Goal: Information Seeking & Learning: Check status

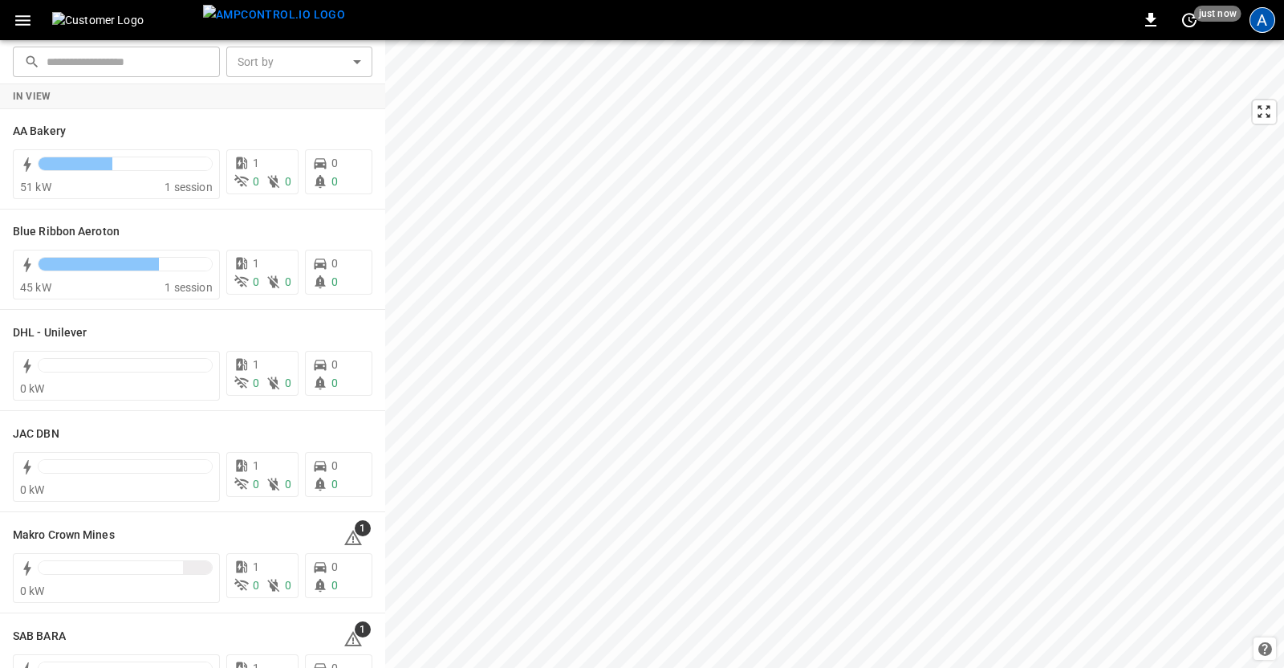
click at [1264, 26] on div "A" at bounding box center [1263, 20] width 26 height 26
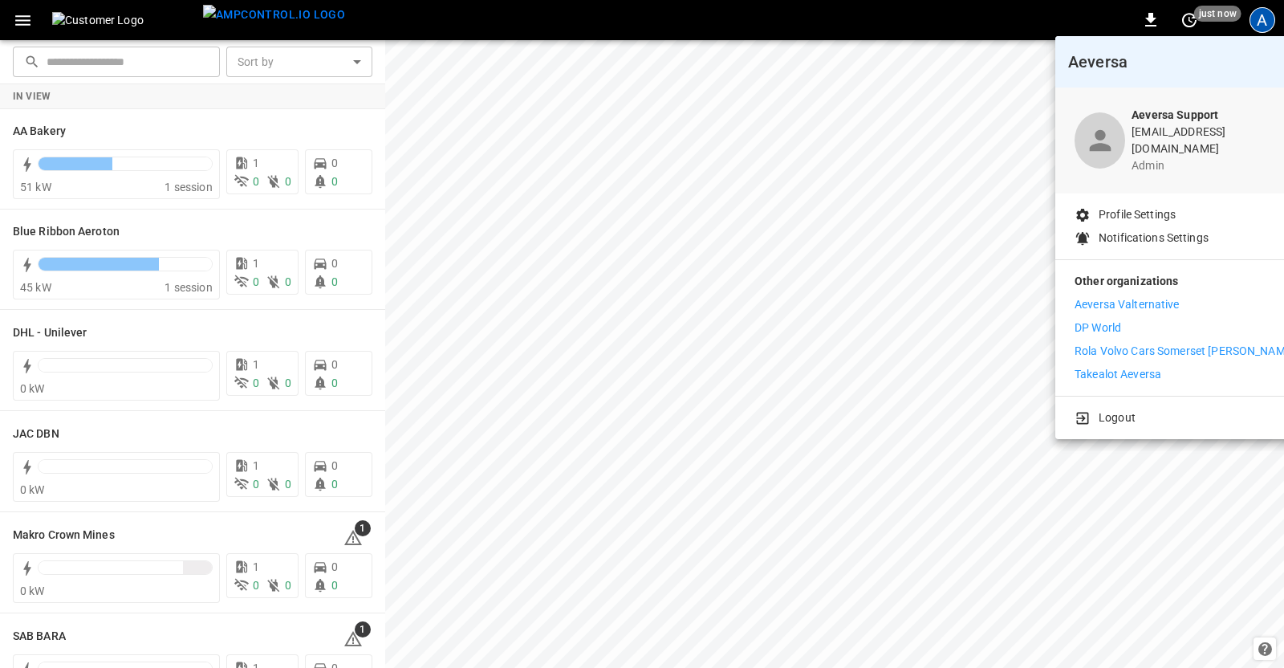
click at [1113, 366] on p "Takealot Aeversa" at bounding box center [1118, 374] width 87 height 17
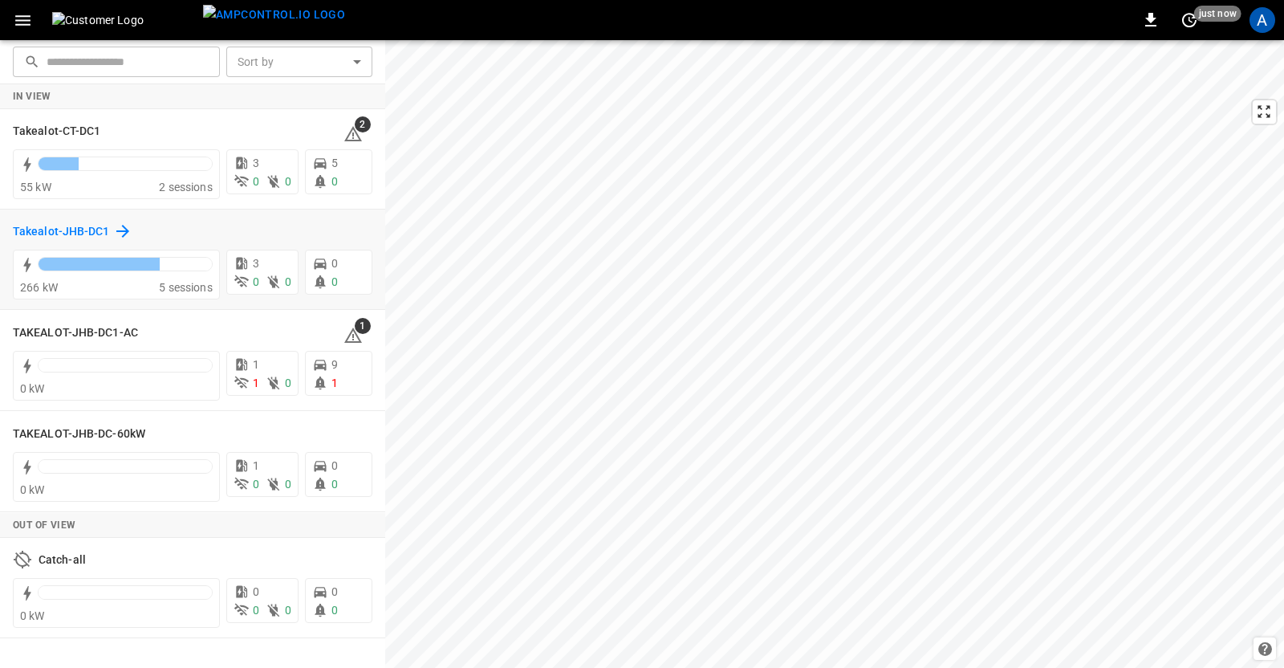
click at [40, 234] on h6 "Takealot-JHB-DC1" at bounding box center [61, 232] width 97 height 18
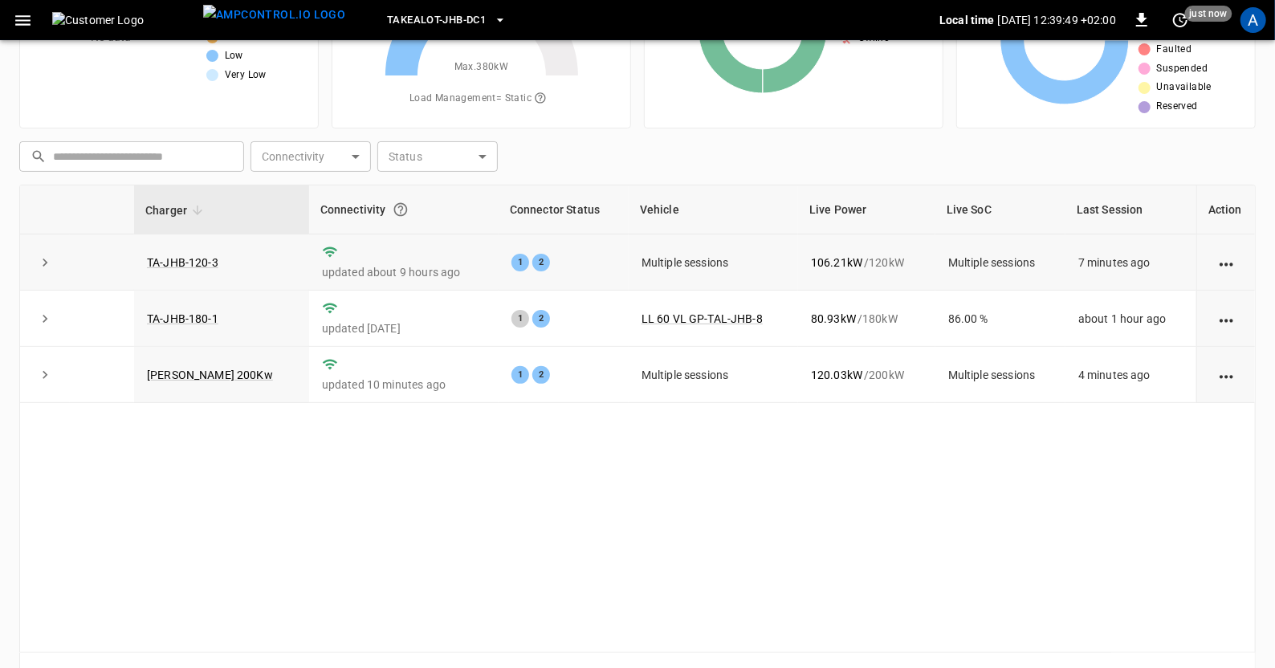
scroll to position [136, 0]
click at [193, 319] on link "TA-JHB-180-1" at bounding box center [183, 317] width 78 height 19
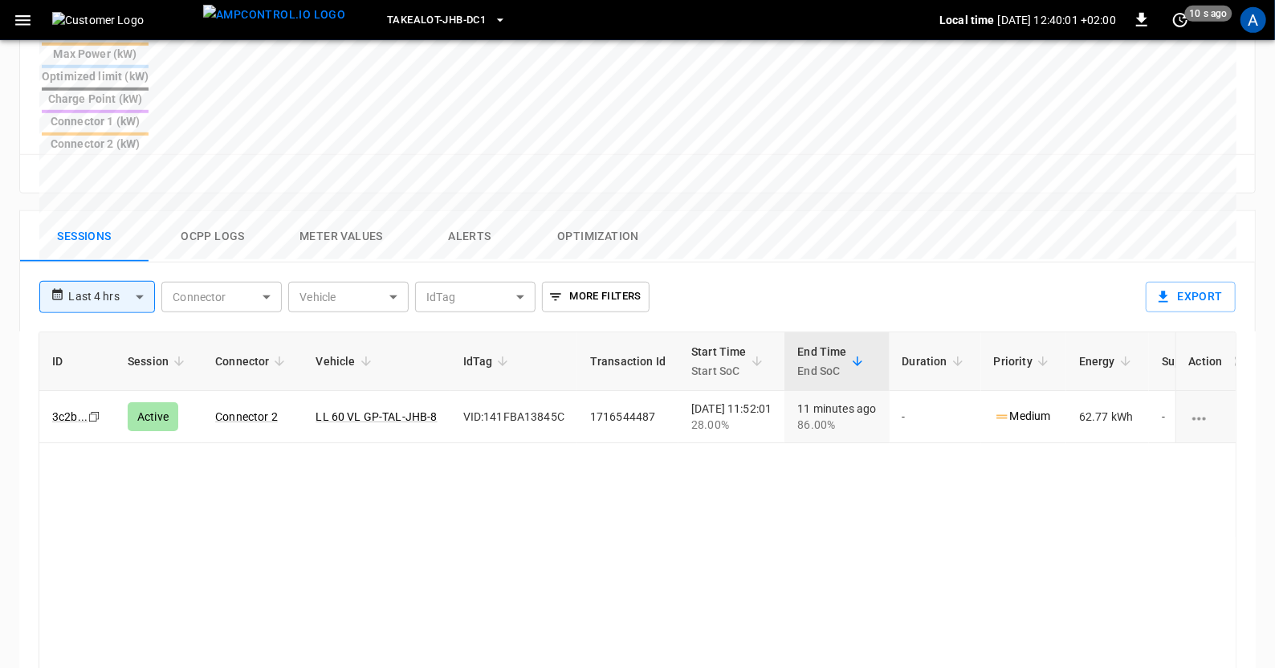
scroll to position [730, 0]
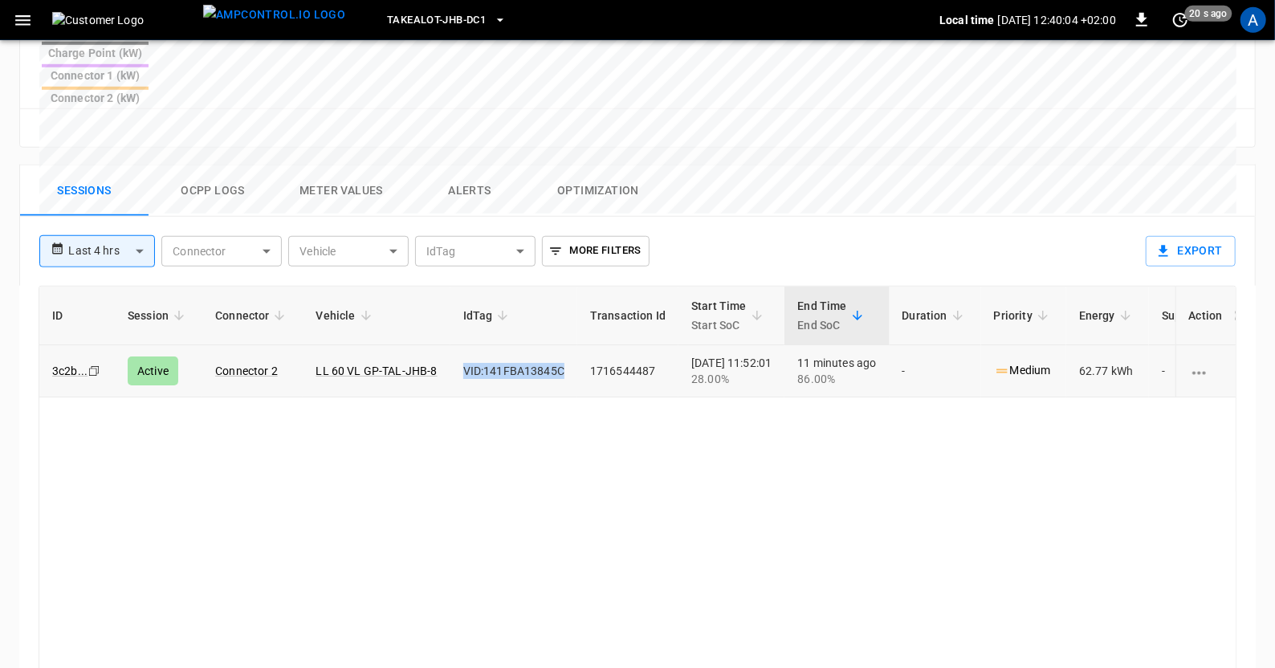
drag, startPoint x: 559, startPoint y: 287, endPoint x: 445, endPoint y: 303, distance: 115.9
click at [445, 345] on tr "3c2b ... Copy Active Connector 2 LL 60 VL GP-TAL-JHB-8 VID:141FBA13845C 1716544…" at bounding box center [683, 371] width 1288 height 52
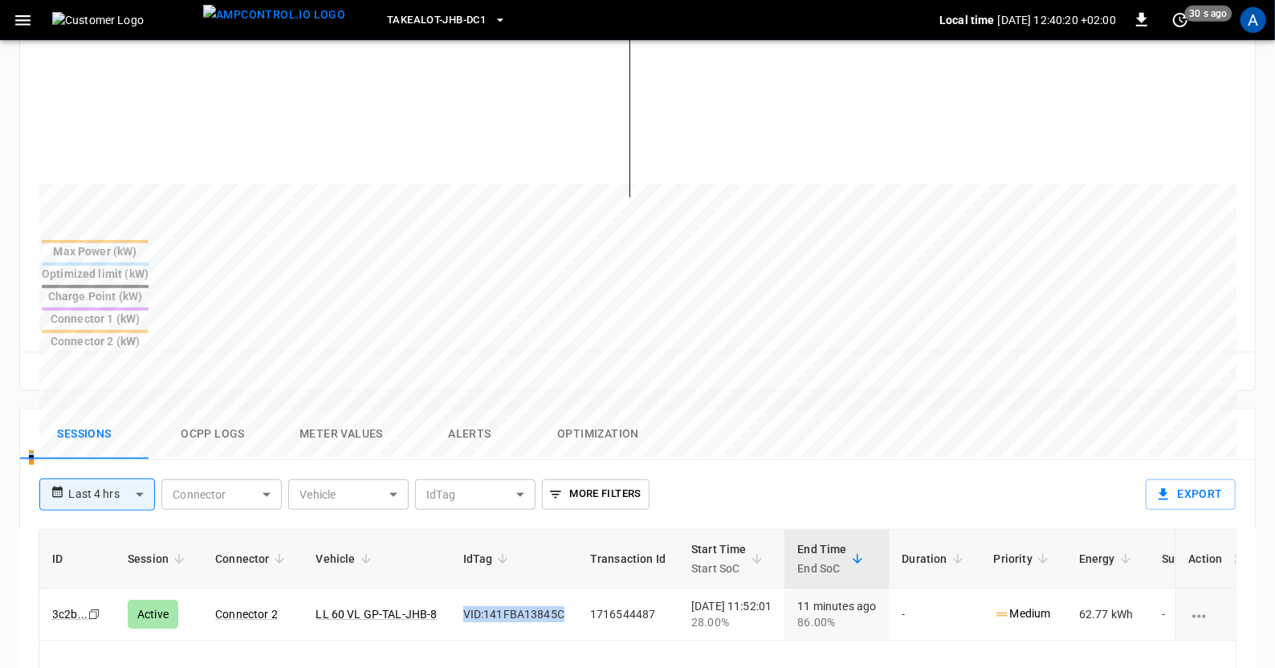
scroll to position [632, 0]
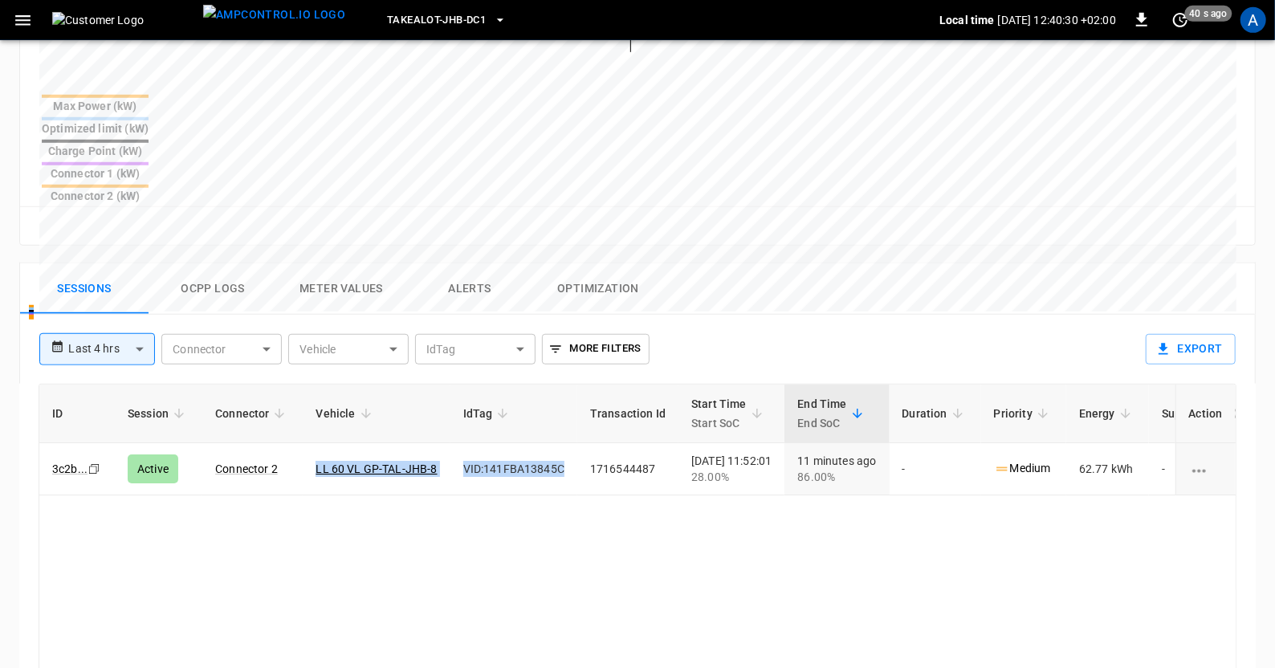
click at [515, 420] on div "ID Session Connector Vehicle IdTag Transaction Id Start Time Start SoC End Time…" at bounding box center [638, 617] width 1198 height 467
